Goal: Task Accomplishment & Management: Complete application form

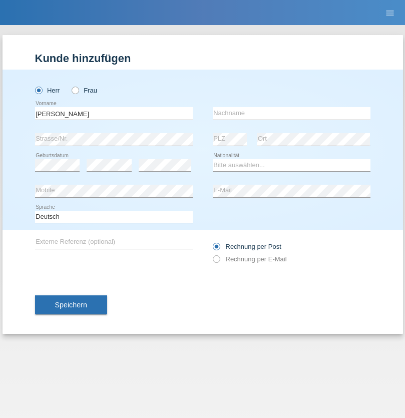
type input "[PERSON_NAME]"
click at [291, 113] on input "text" at bounding box center [292, 113] width 158 height 13
type input "[PERSON_NAME]"
select select "CH"
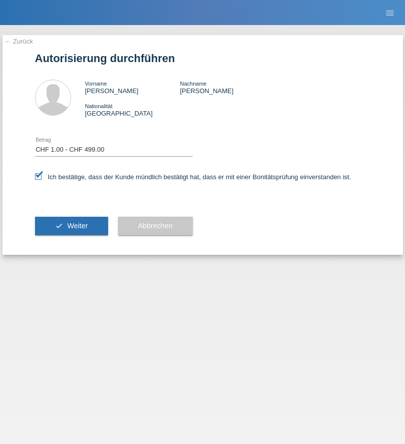
select select "1"
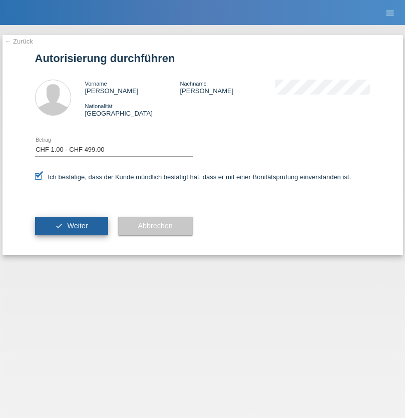
click at [71, 226] on span "Weiter" at bounding box center [77, 226] width 21 height 8
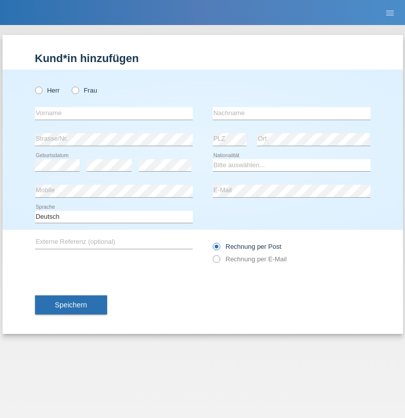
radio input "true"
click at [114, 113] on input "text" at bounding box center [114, 113] width 158 height 13
type input "[PERSON_NAME]"
click at [291, 113] on input "text" at bounding box center [292, 113] width 158 height 13
type input "Papuc"
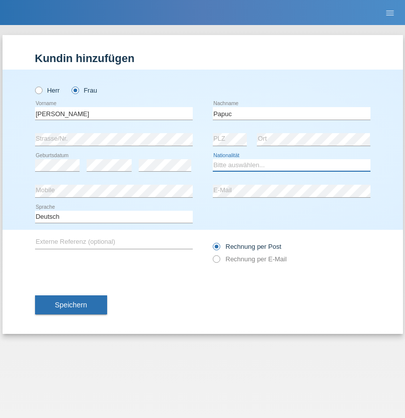
select select "AM"
select select "C"
select select "30"
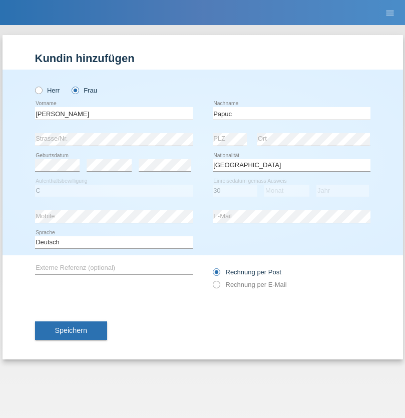
select select "08"
select select "2019"
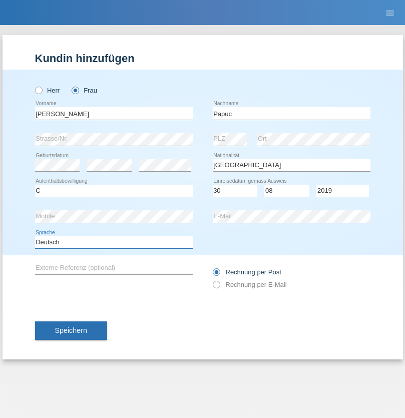
select select "en"
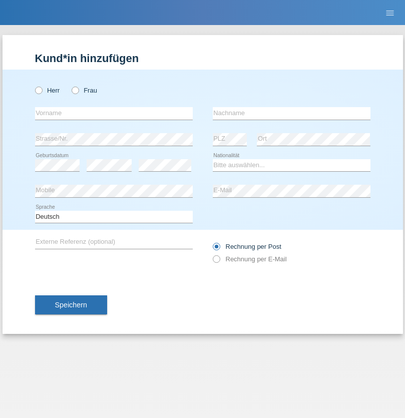
radio input "true"
click at [114, 113] on input "text" at bounding box center [114, 113] width 158 height 13
type input "Dikbaş"
click at [291, 113] on input "text" at bounding box center [292, 113] width 158 height 13
type input "Nuray"
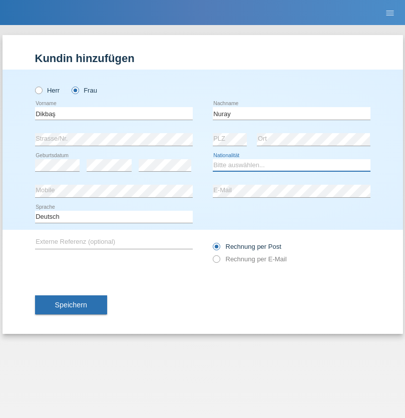
select select "TR"
select select "C"
select select "09"
select select "11"
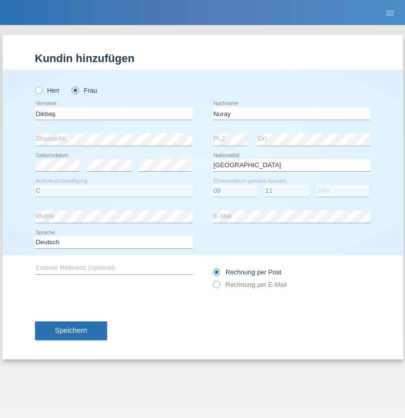
select select "1994"
